Goal: Find specific page/section: Find specific page/section

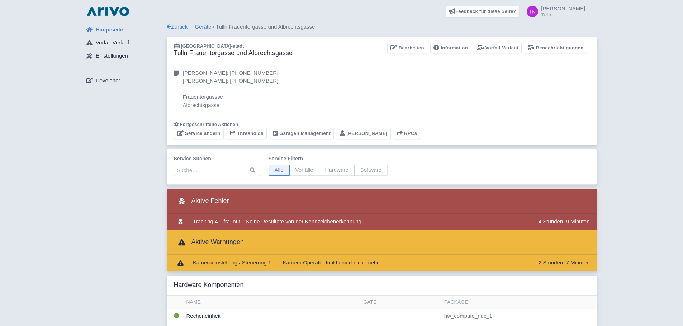
drag, startPoint x: 0, startPoint y: 0, endPoint x: 110, endPoint y: 30, distance: 114.0
click at [110, 30] on span "Hauptseite" at bounding box center [110, 30] width 28 height 8
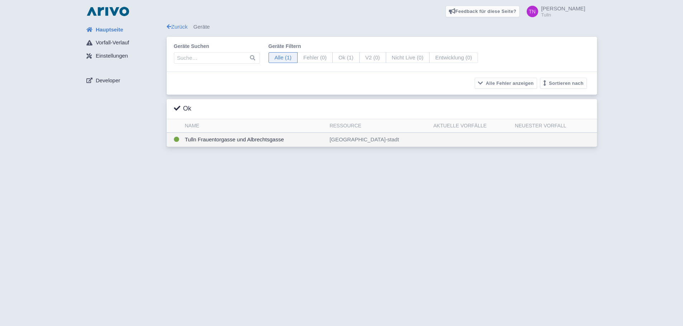
click at [314, 138] on td "Tulln Frauentorgasse und Albrechtsgasse" at bounding box center [254, 140] width 145 height 14
click at [263, 141] on td "Tulln Frauentorgasse und Albrechtsgasse" at bounding box center [254, 140] width 145 height 14
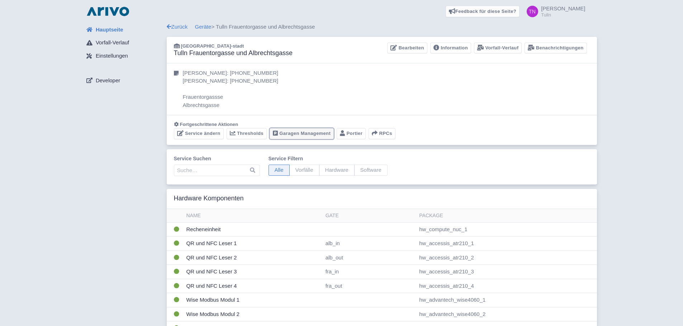
click at [303, 134] on link "Garagen Management" at bounding box center [301, 133] width 64 height 11
